Goal: Navigation & Orientation: Find specific page/section

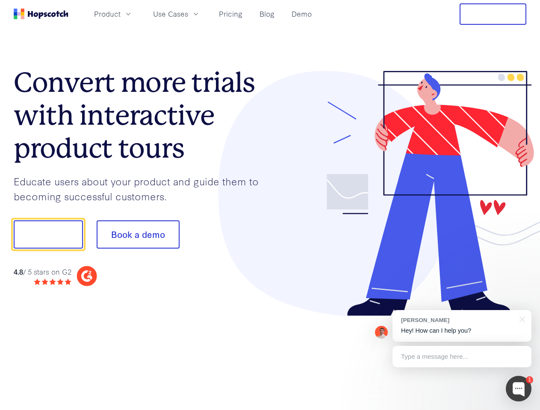
click at [270, 205] on div at bounding box center [398, 194] width 257 height 246
click at [121, 14] on span "Product" at bounding box center [107, 14] width 27 height 11
click at [188, 14] on span "Use Cases" at bounding box center [170, 14] width 35 height 11
click at [493, 14] on button "Free Trial" at bounding box center [493, 13] width 67 height 21
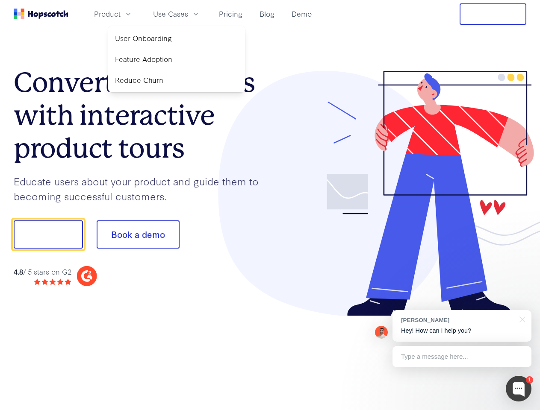
click at [48, 235] on button "Show me!" at bounding box center [48, 235] width 69 height 28
click at [138, 235] on button "Book a demo" at bounding box center [138, 235] width 83 height 28
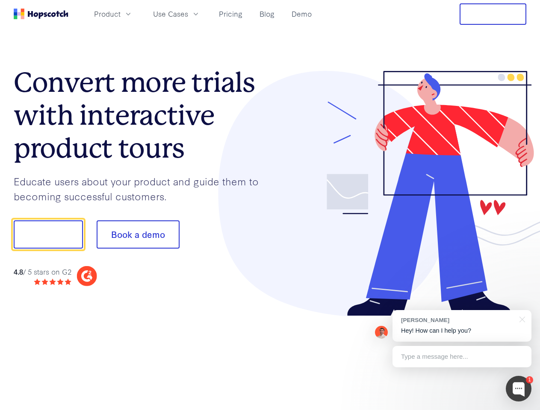
click at [519, 389] on div at bounding box center [519, 389] width 26 height 26
click at [462, 326] on div "[PERSON_NAME] Hey! How can I help you?" at bounding box center [462, 326] width 139 height 32
click at [521, 319] on div at bounding box center [451, 233] width 160 height 285
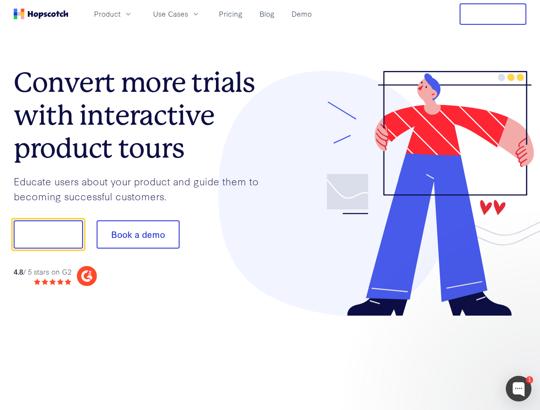
click at [462, 357] on div at bounding box center [451, 291] width 160 height 171
